Goal: Task Accomplishment & Management: Complete application form

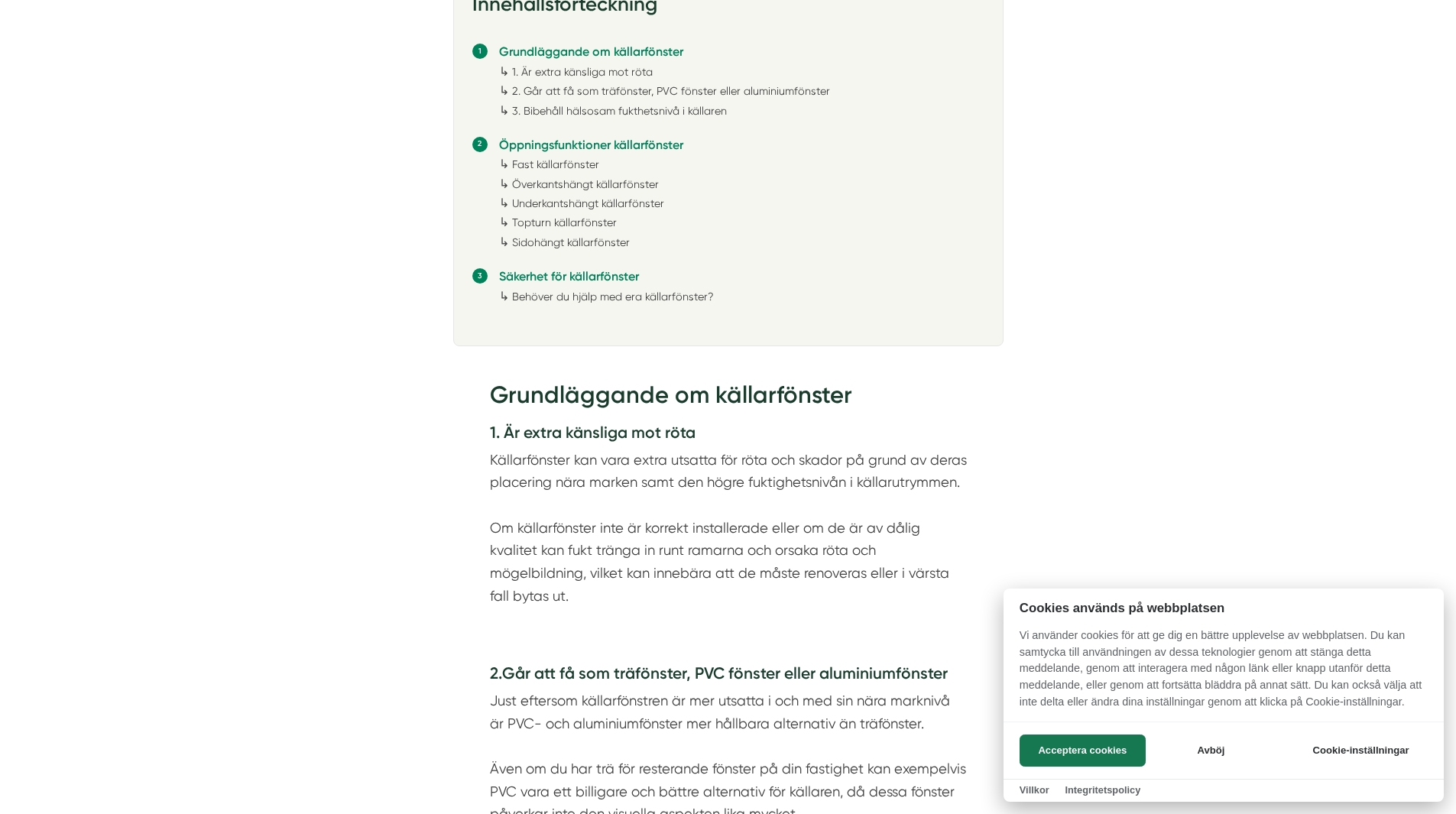
scroll to position [993, 0]
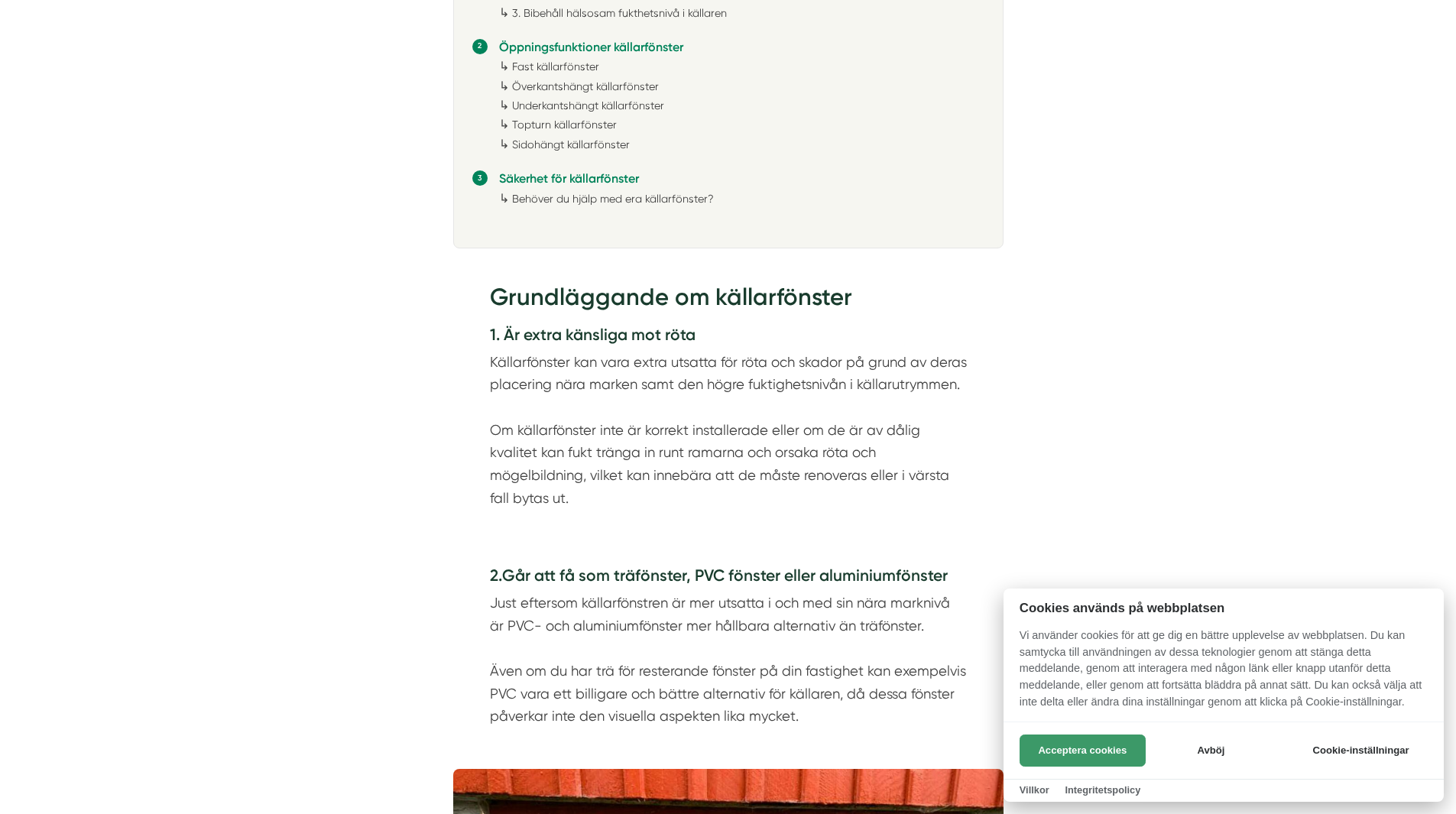
click at [1103, 747] on button "Acceptera cookies" at bounding box center [1082, 751] width 126 height 32
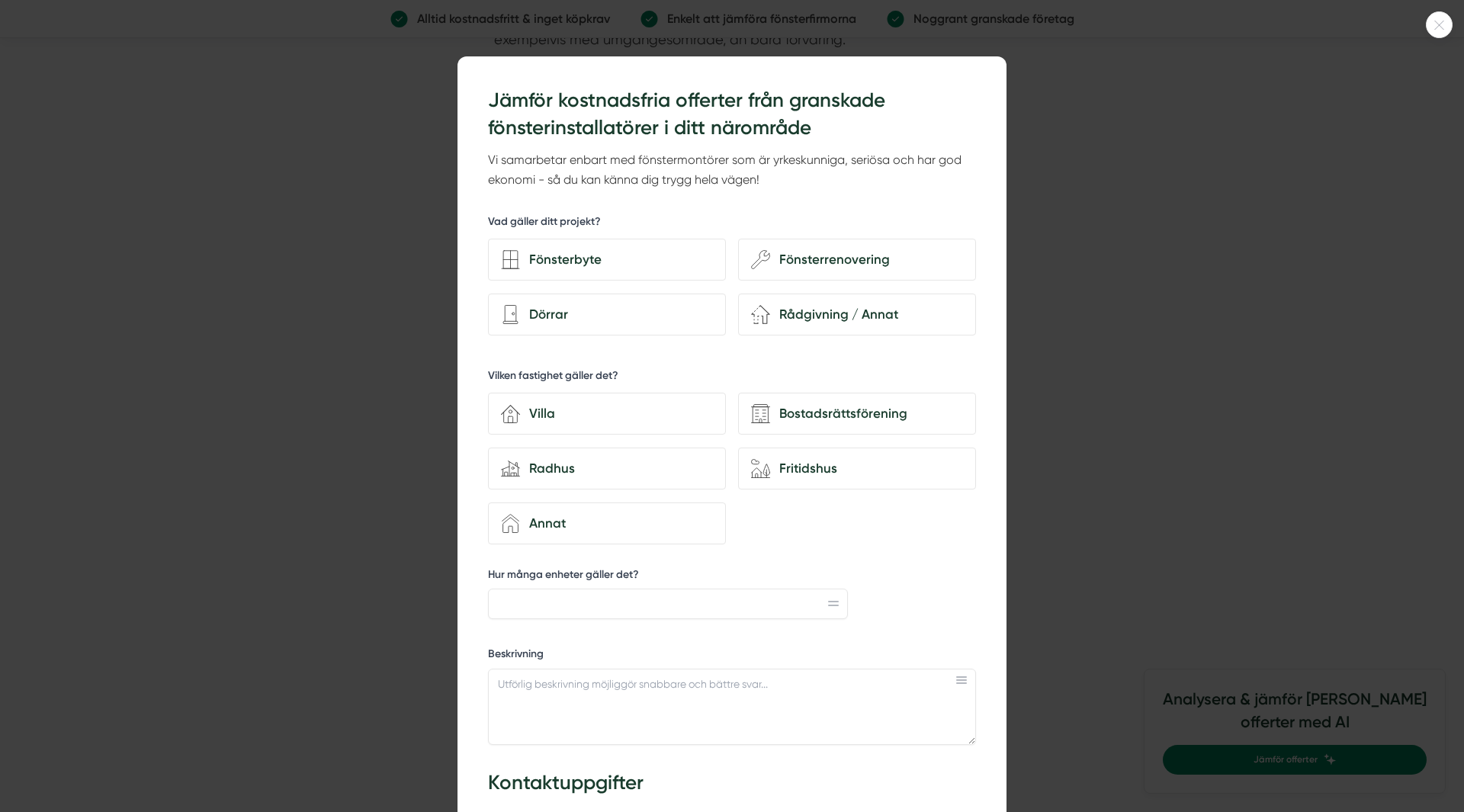
scroll to position [3278, 0]
click at [646, 251] on div "Fönsterbyte" at bounding box center [616, 259] width 193 height 20
click at [0, 0] on input "Fönsterbyte" at bounding box center [0, 0] width 0 height 0
click at [627, 419] on div "Villa" at bounding box center [616, 413] width 193 height 20
click at [0, 0] on input "house-3 Villa" at bounding box center [0, 0] width 0 height 0
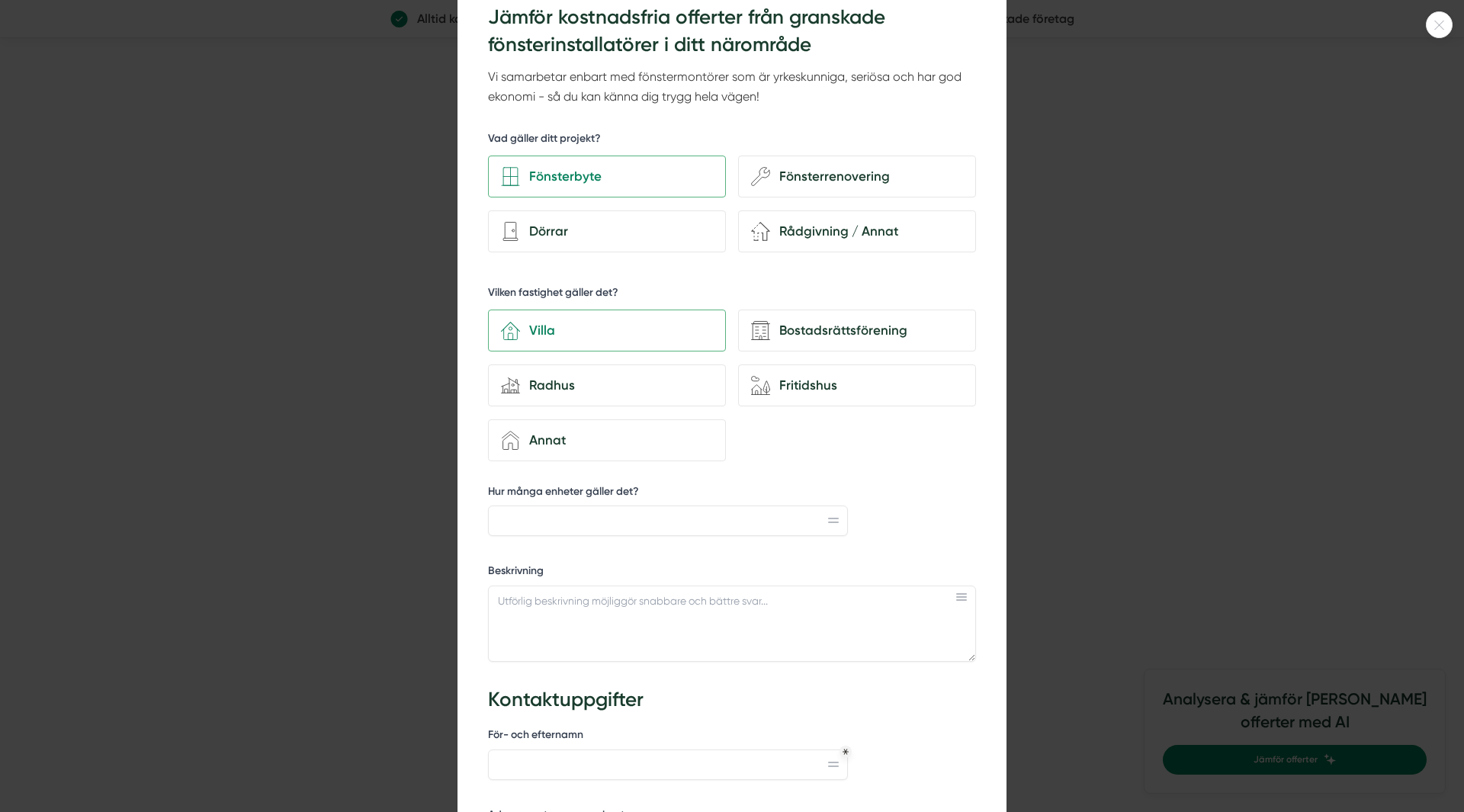
scroll to position [229, 0]
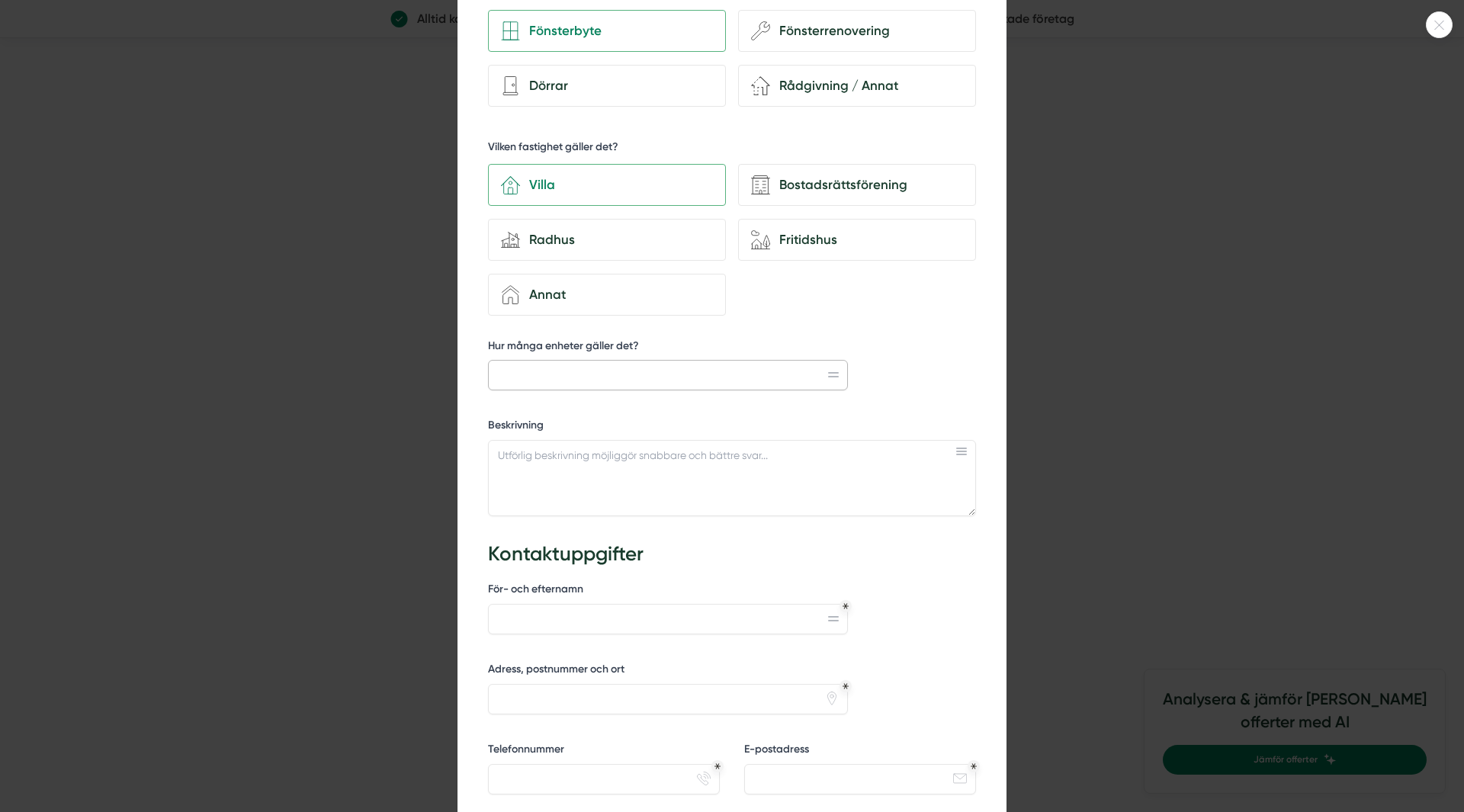
click at [791, 388] on input "Hur många enheter gäller det?" at bounding box center [668, 375] width 360 height 31
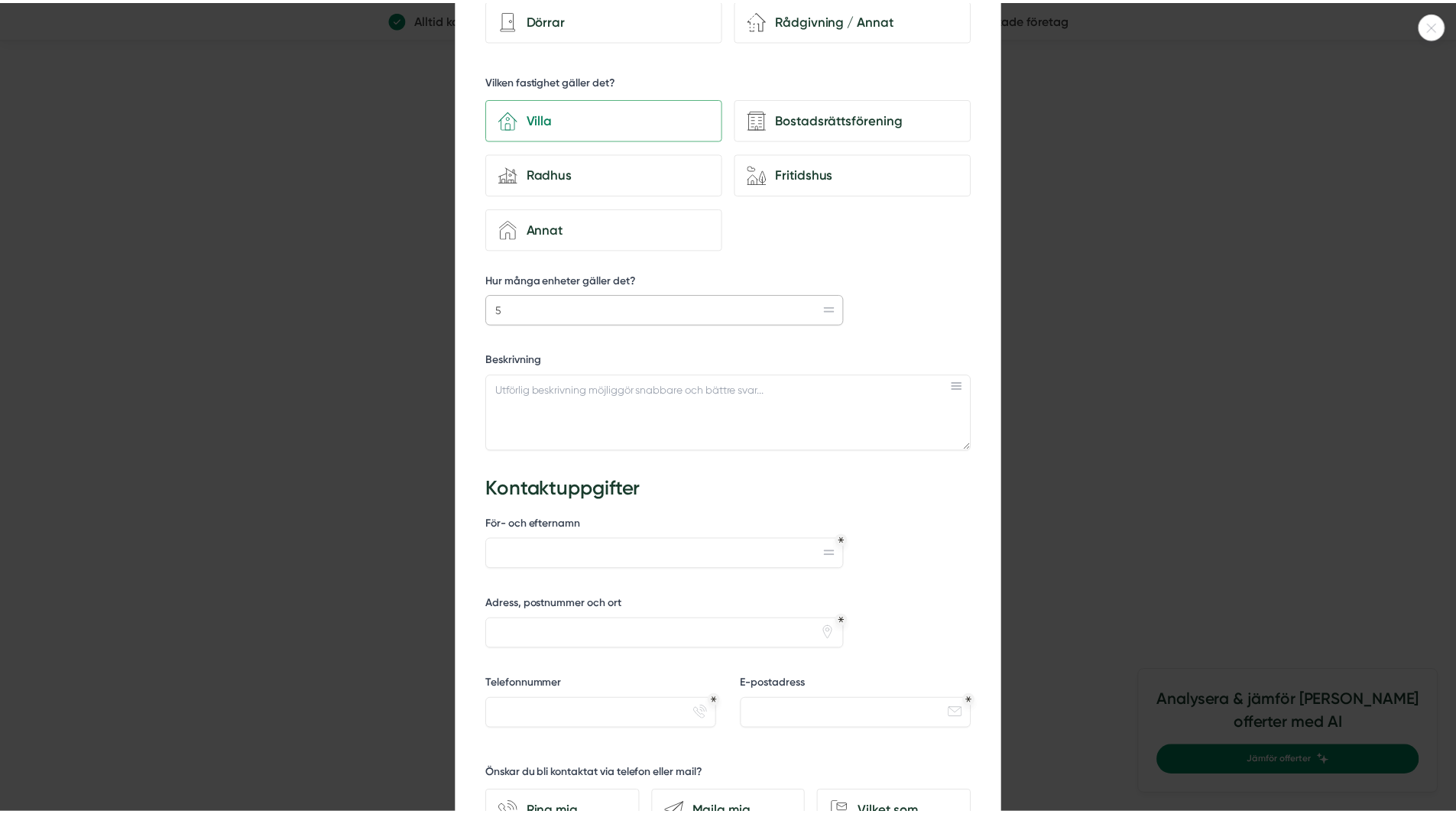
scroll to position [0, 0]
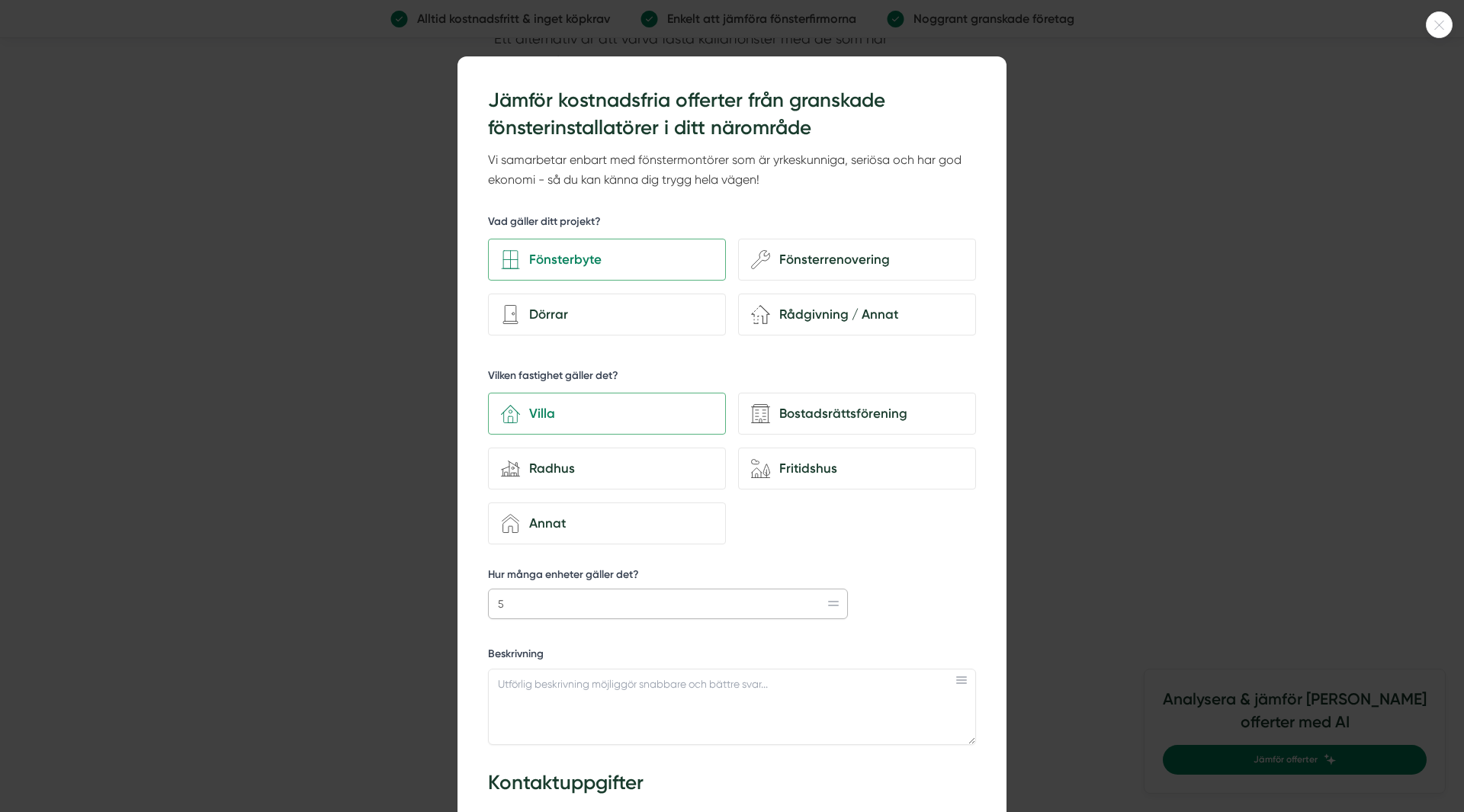
type input "5"
click at [1431, 25] on icon at bounding box center [1439, 24] width 25 height 9
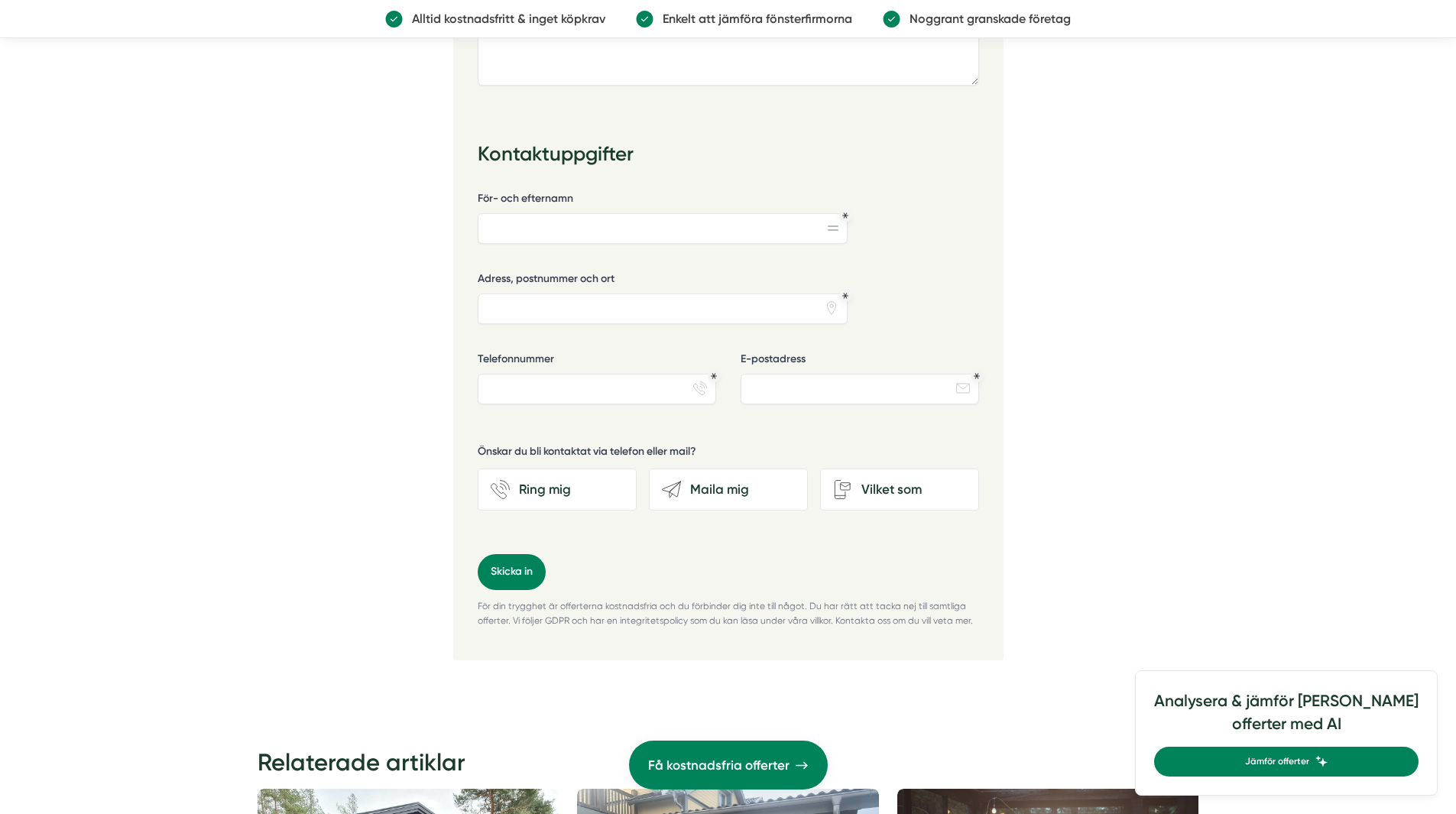
scroll to position [5043, 0]
